Goal: Use online tool/utility: Utilize a website feature to perform a specific function

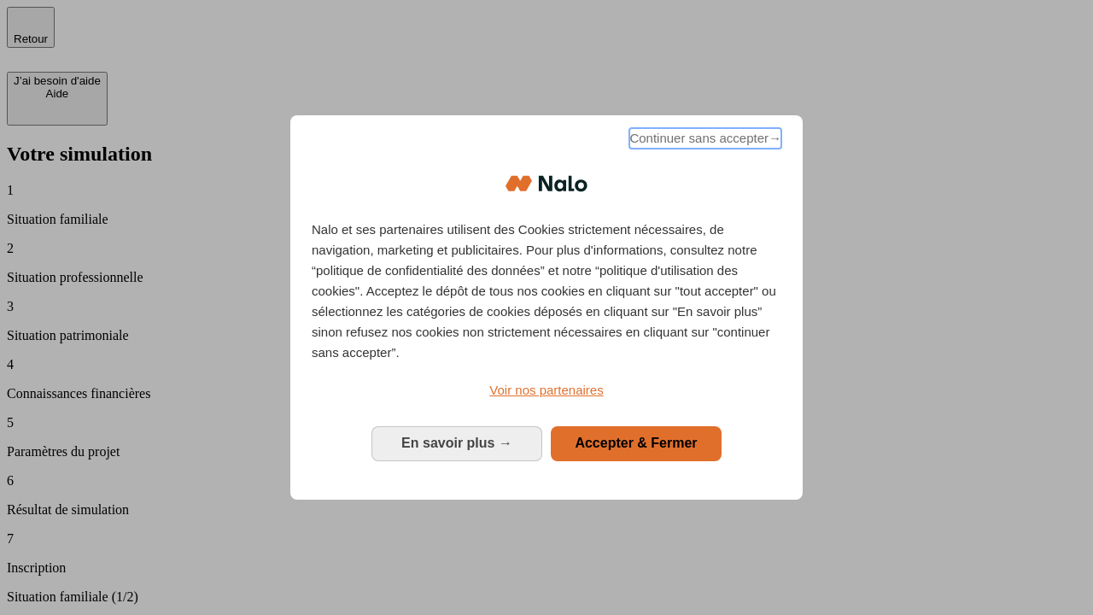
click at [704, 141] on span "Continuer sans accepter →" at bounding box center [705, 138] width 152 height 20
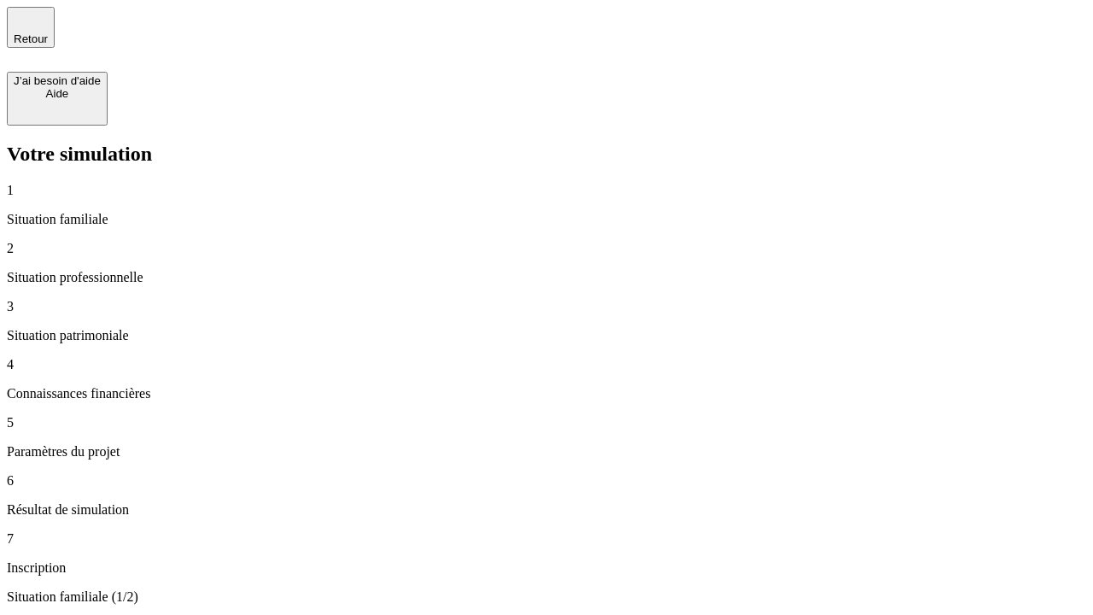
type input "30 000"
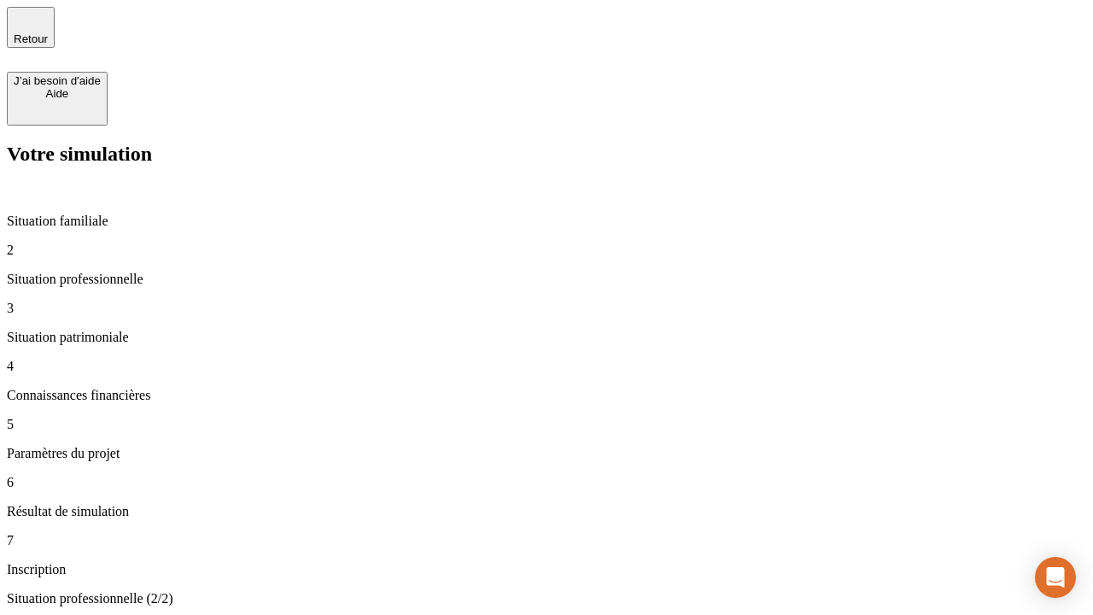
type input "0"
type input "1 000"
